Goal: Task Accomplishment & Management: Use online tool/utility

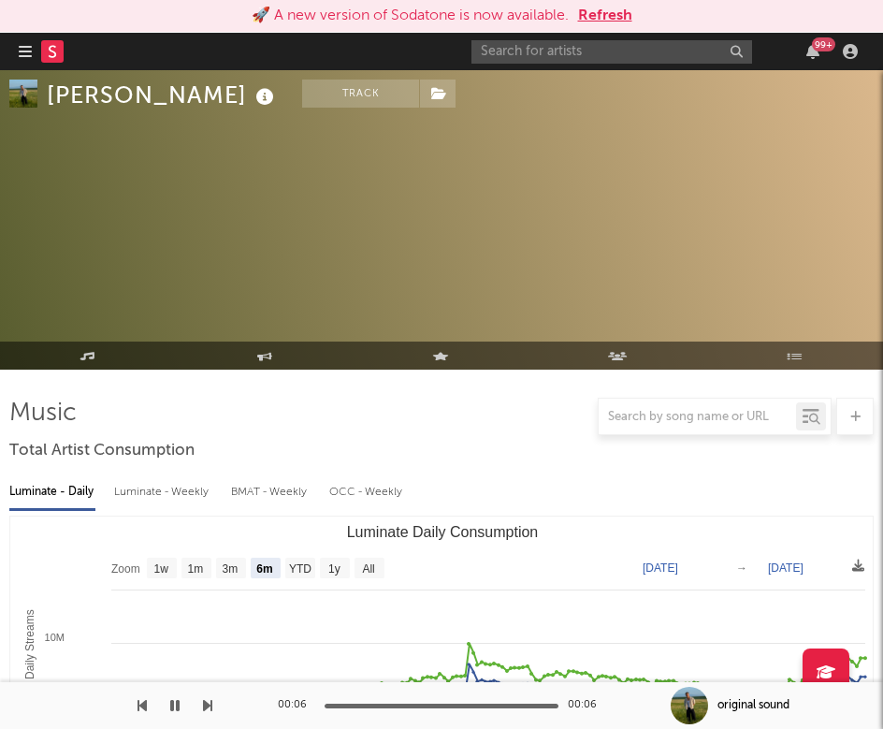
select select "6m"
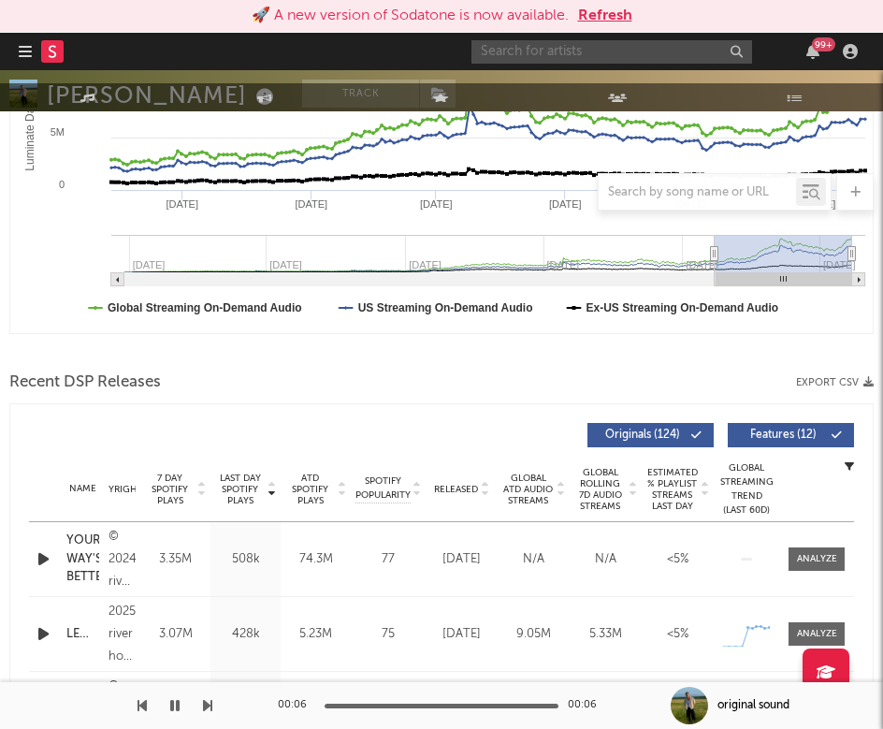
click at [611, 44] on input "text" at bounding box center [612, 51] width 281 height 23
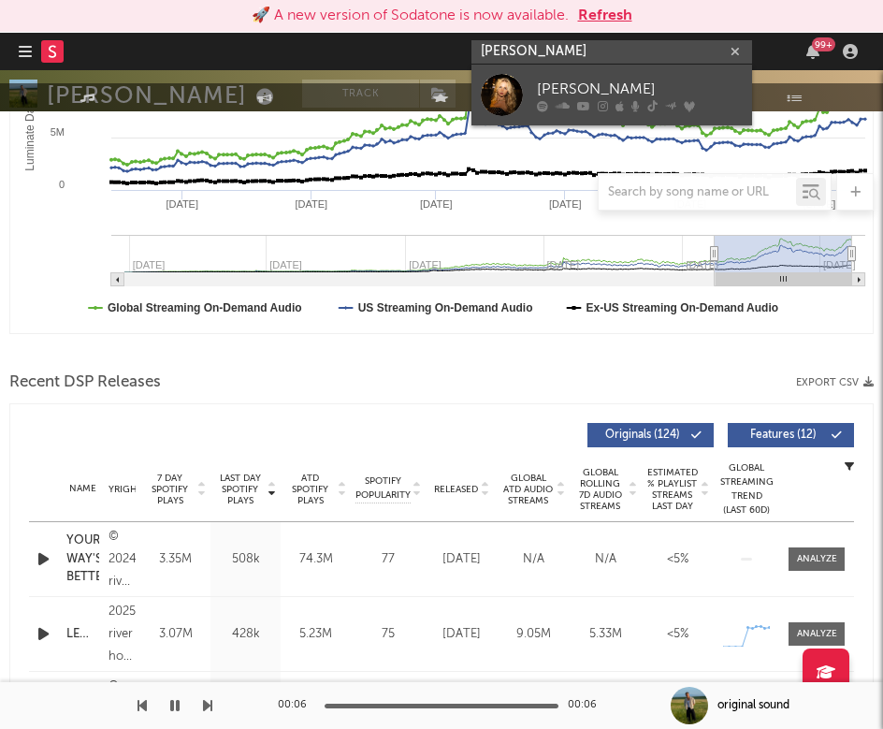
type input "[PERSON_NAME]"
click at [620, 87] on div "[PERSON_NAME]" at bounding box center [640, 89] width 206 height 22
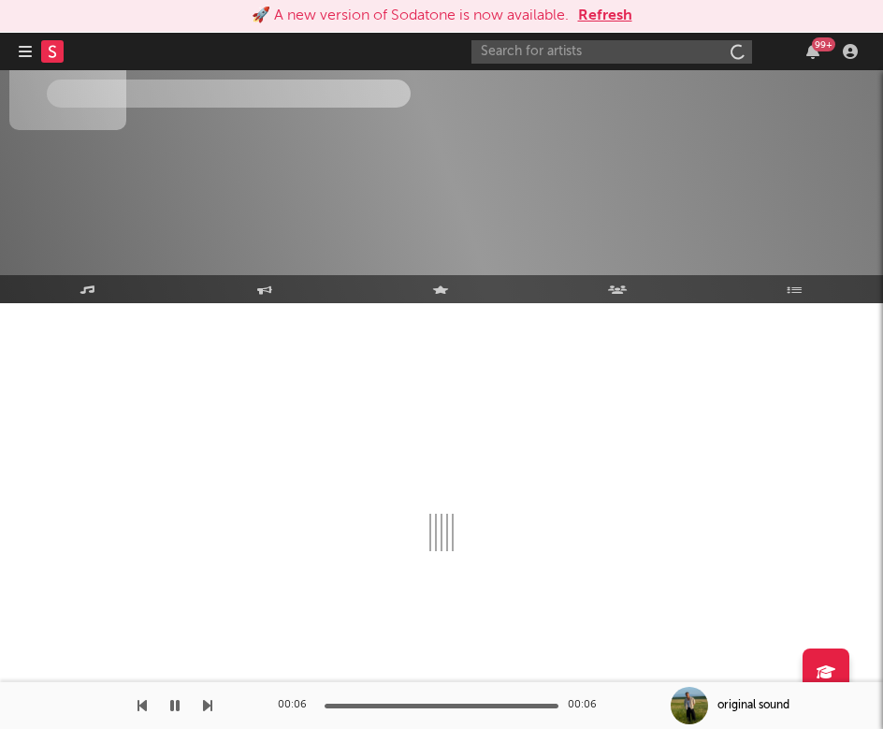
scroll to position [66, 0]
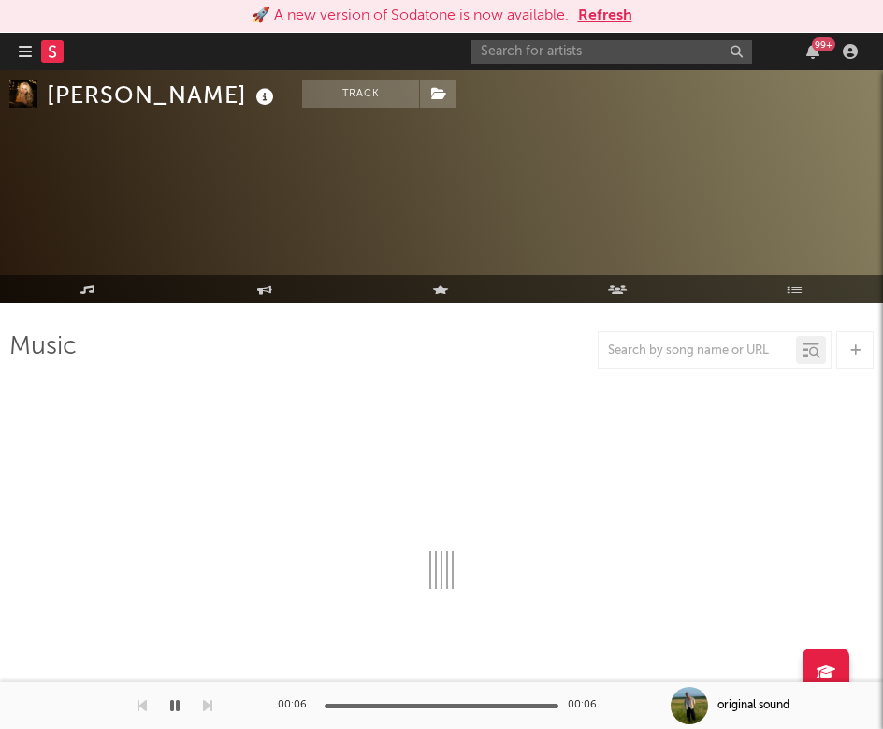
select select "6m"
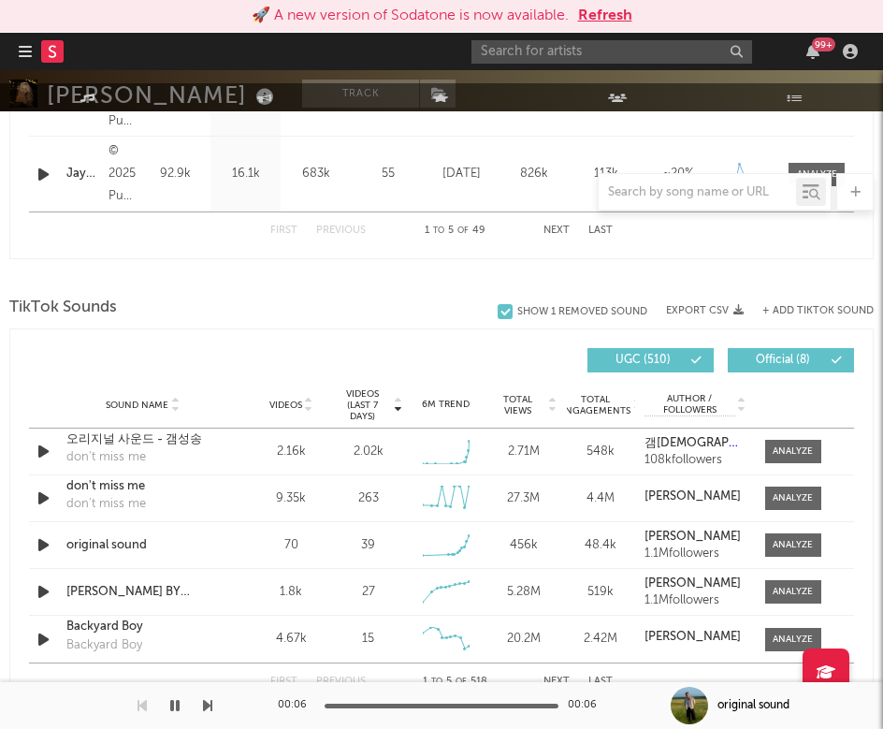
scroll to position [1238, 0]
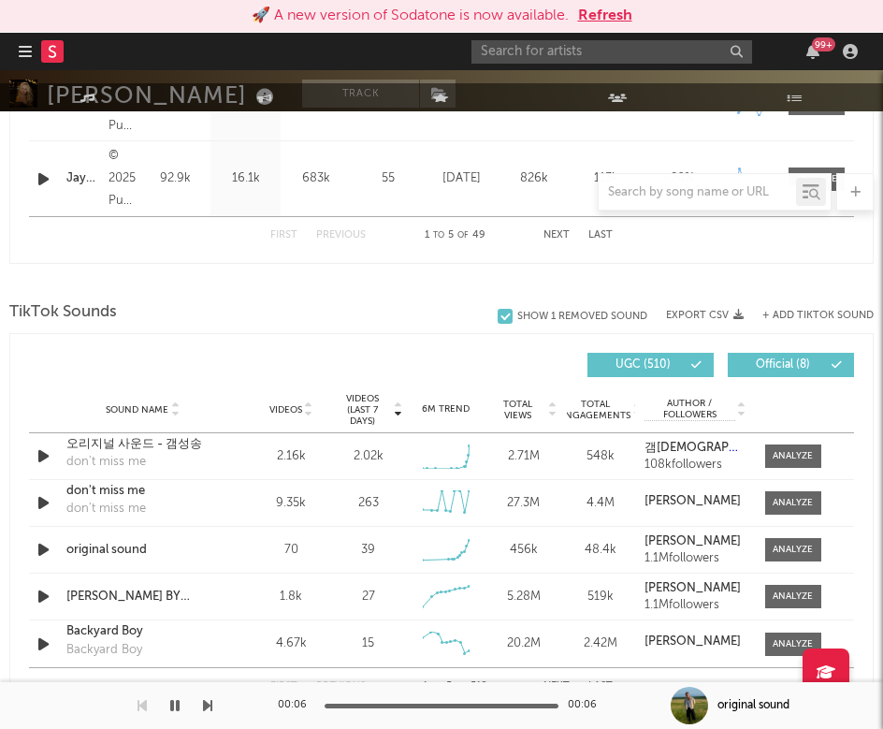
click at [809, 307] on div "+ Add TikTok Sound" at bounding box center [809, 315] width 130 height 19
click at [808, 314] on button "+ Add TikTok Sound" at bounding box center [818, 316] width 111 height 10
